Goal: Check status: Check status

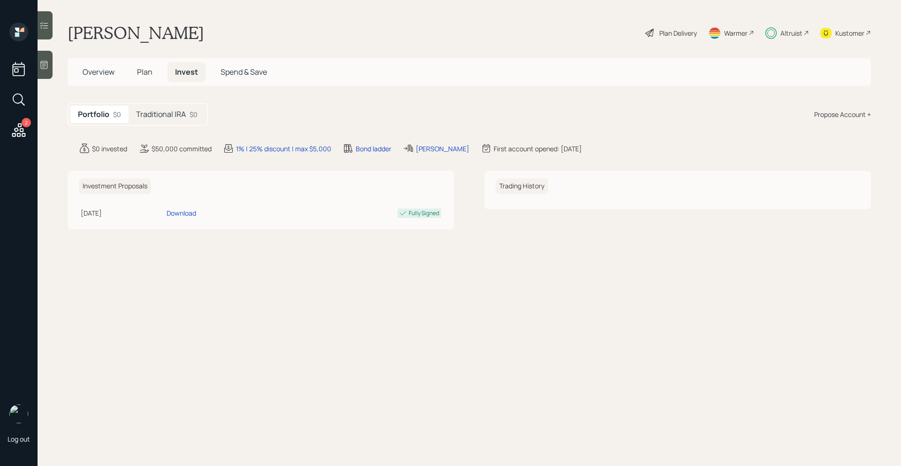
click at [189, 119] on div "Traditional IRA $0" at bounding box center [167, 114] width 77 height 17
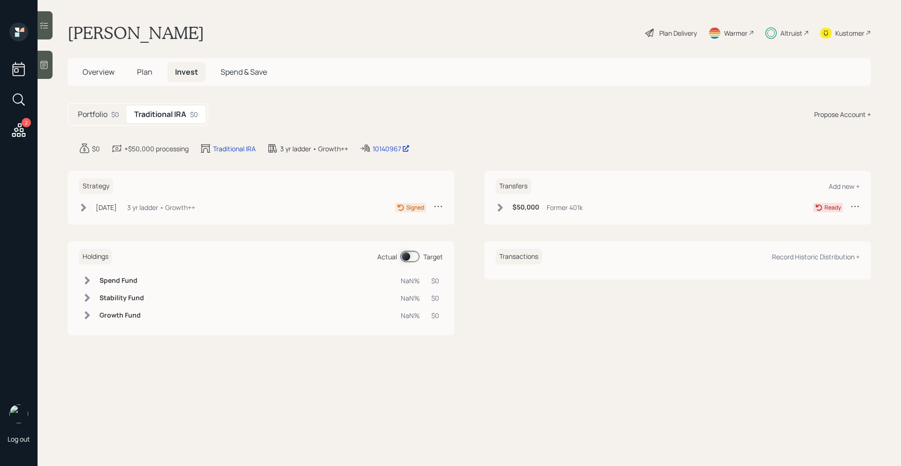
click at [500, 204] on icon at bounding box center [500, 207] width 9 height 9
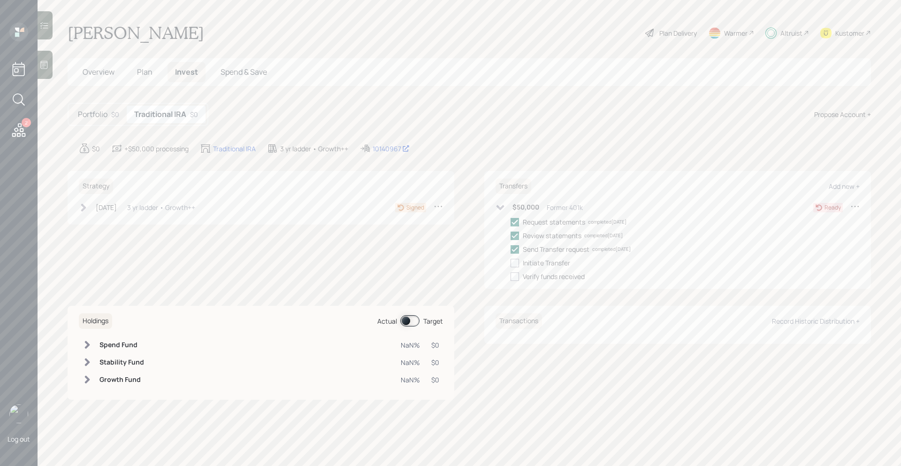
click at [500, 205] on icon at bounding box center [500, 207] width 9 height 9
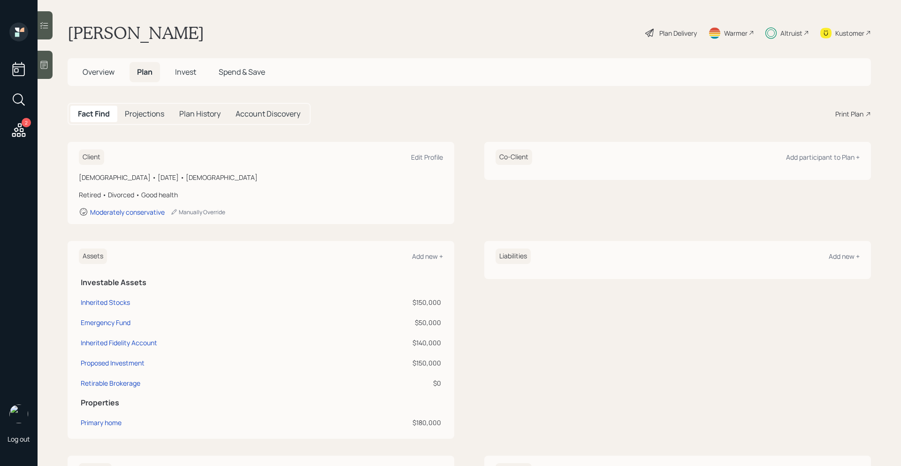
click at [187, 71] on span "Invest" at bounding box center [185, 72] width 21 height 10
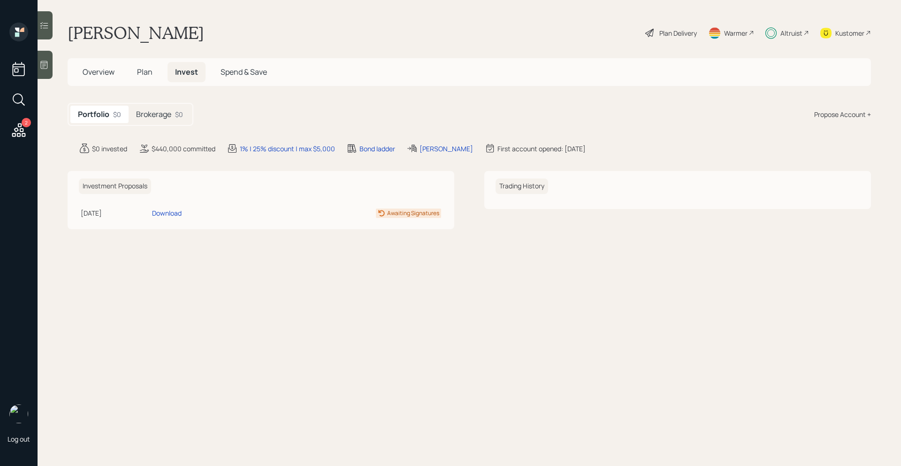
click at [167, 115] on h5 "Brokerage" at bounding box center [153, 114] width 35 height 9
